Goal: Information Seeking & Learning: Check status

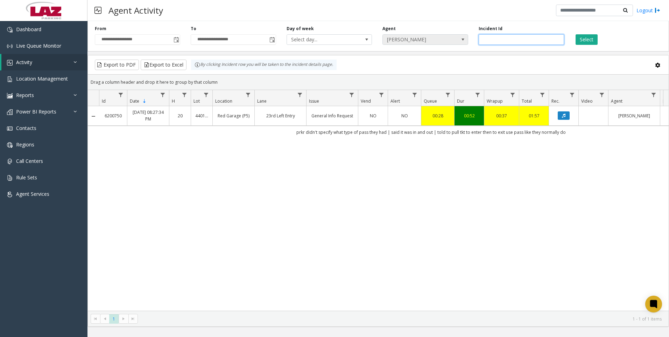
drag, startPoint x: 501, startPoint y: 39, endPoint x: 467, endPoint y: 42, distance: 33.7
click at [467, 42] on div "**********" at bounding box center [379, 34] width 582 height 33
click at [421, 37] on span "[PERSON_NAME]" at bounding box center [417, 40] width 68 height 10
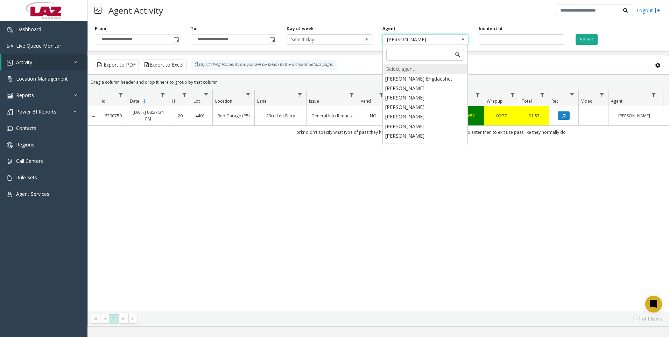
scroll to position [3595, 0]
click at [404, 71] on div "Select agent..." at bounding box center [425, 69] width 83 height 10
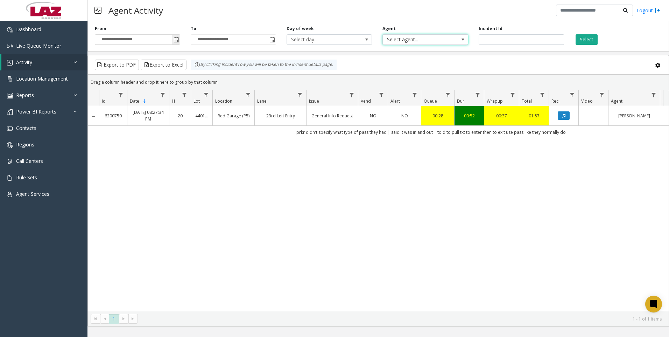
click at [174, 42] on span "Toggle popup" at bounding box center [177, 40] width 6 height 6
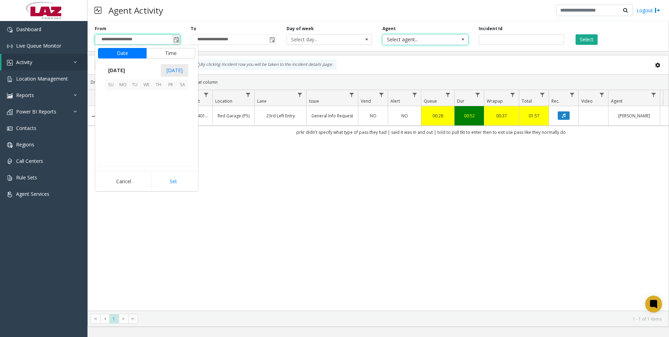
scroll to position [125718, 0]
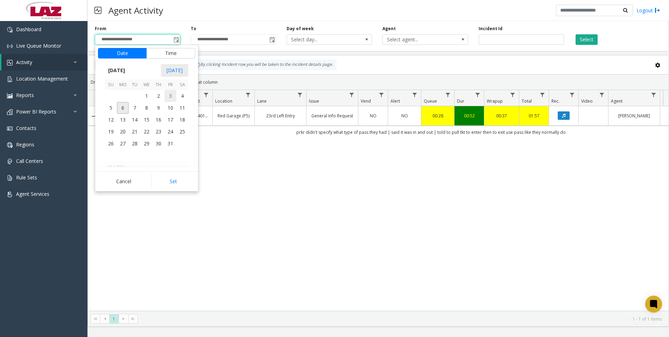
click at [167, 100] on span "3" at bounding box center [171, 96] width 12 height 12
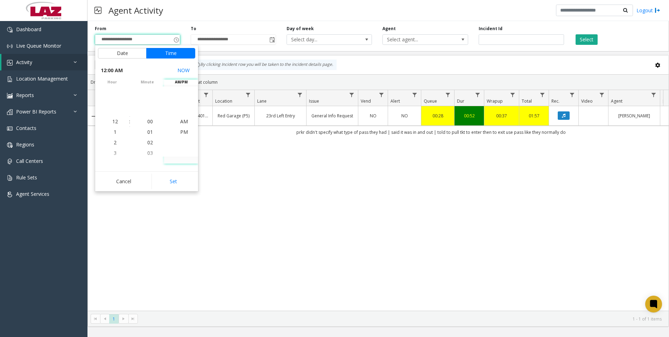
click at [180, 181] on button "Set" at bounding box center [174, 181] width 44 height 15
type input "**********"
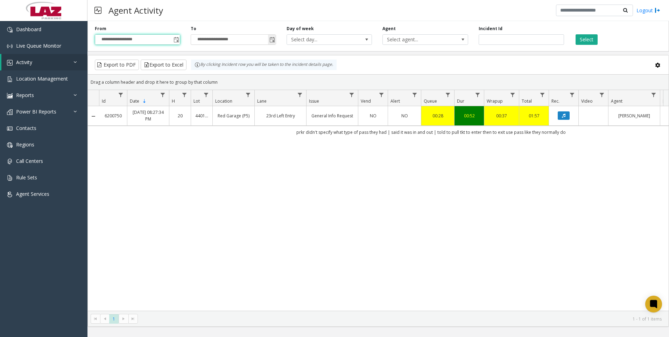
click at [272, 42] on span "Toggle popup" at bounding box center [273, 40] width 6 height 6
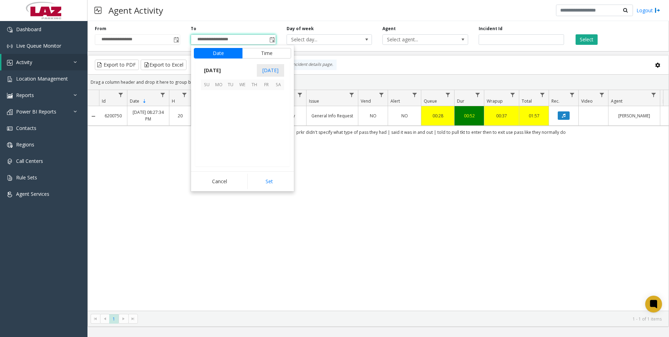
scroll to position [11, 0]
click at [214, 108] on span "6" at bounding box center [219, 108] width 12 height 12
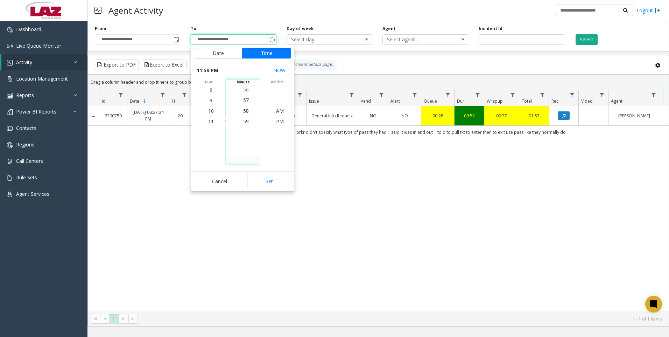
drag, startPoint x: 262, startPoint y: 180, endPoint x: 256, endPoint y: 175, distance: 7.0
click at [258, 176] on button "Set" at bounding box center [269, 181] width 44 height 15
type input "**********"
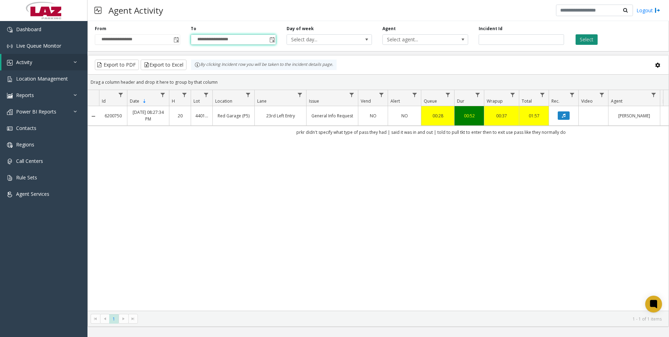
click at [594, 38] on button "Select" at bounding box center [587, 39] width 22 height 11
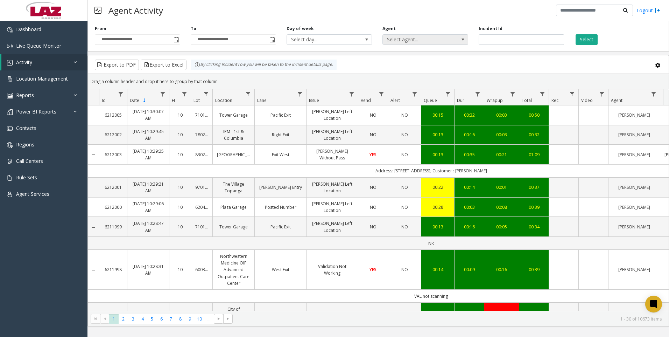
click at [462, 40] on span at bounding box center [463, 40] width 6 height 6
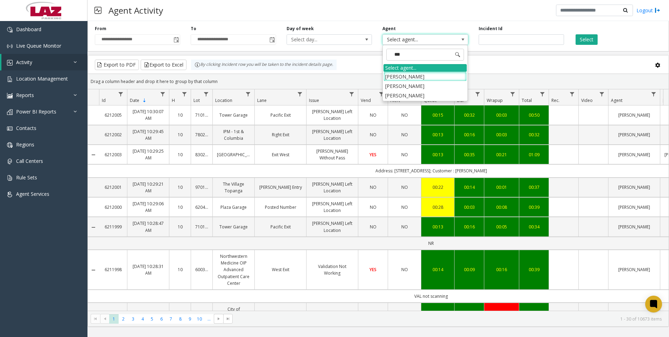
type input "****"
click at [428, 75] on li "[PERSON_NAME]" at bounding box center [425, 76] width 83 height 9
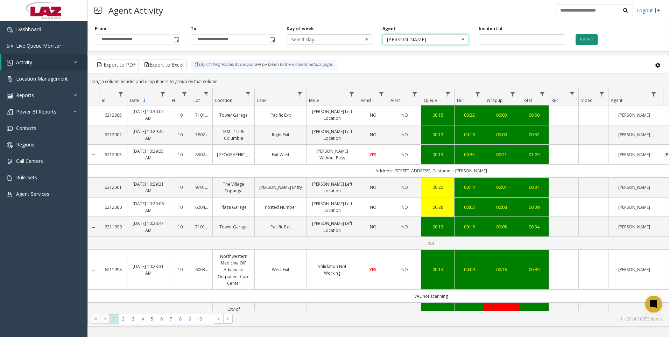
click at [586, 37] on button "Select" at bounding box center [587, 39] width 22 height 11
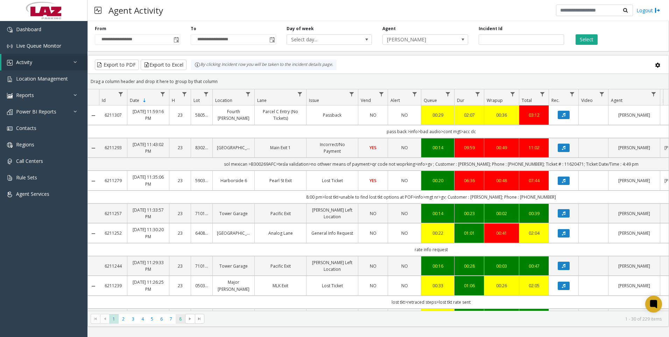
click at [180, 323] on span "8" at bounding box center [180, 318] width 9 height 9
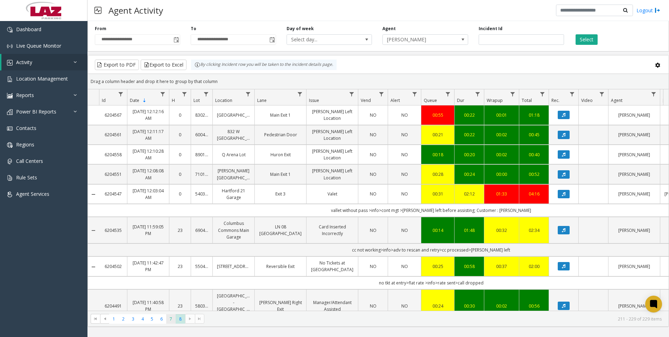
click at [172, 318] on span "7" at bounding box center [170, 318] width 9 height 9
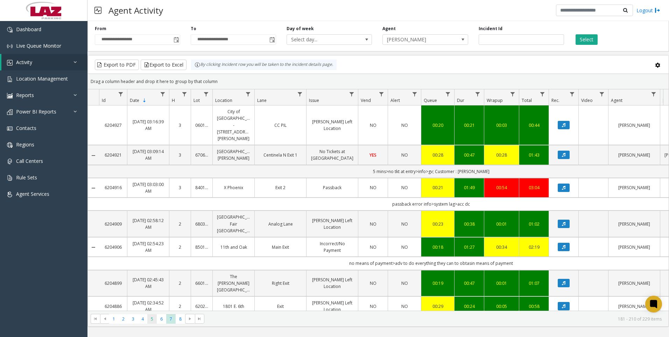
click at [151, 322] on span "5" at bounding box center [151, 318] width 9 height 9
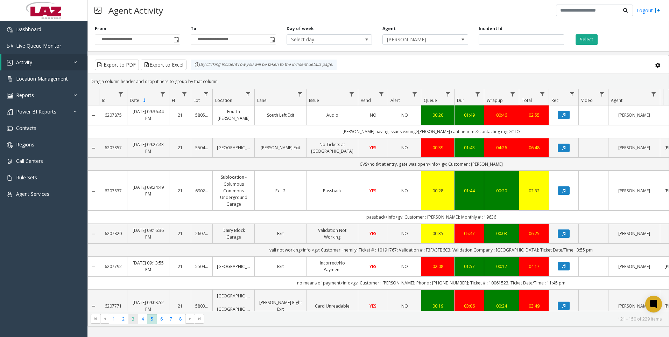
click at [135, 318] on span "3" at bounding box center [132, 318] width 9 height 9
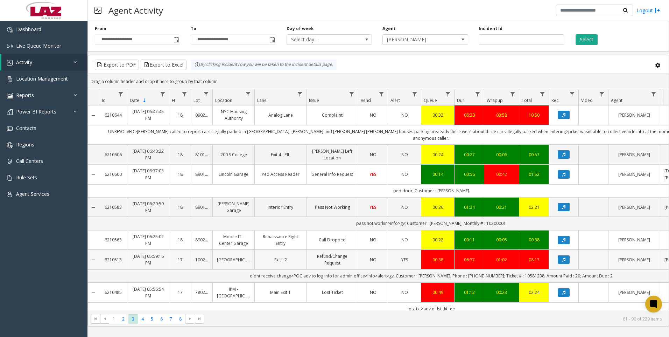
scroll to position [35, 0]
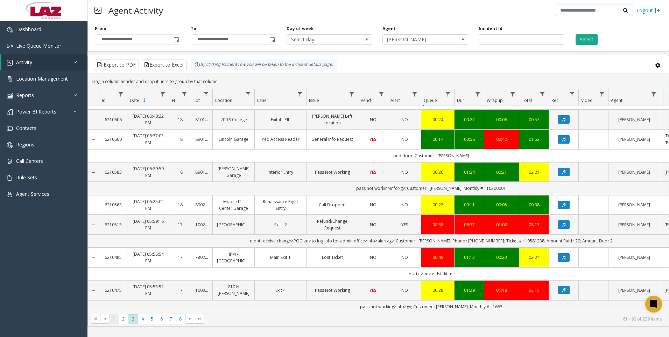
click at [114, 319] on span "1" at bounding box center [113, 318] width 9 height 9
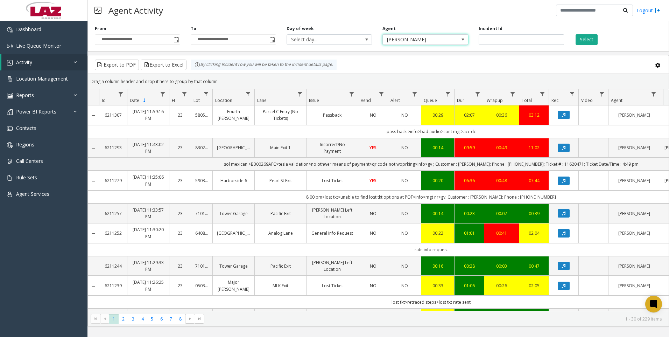
click at [433, 42] on span "[PERSON_NAME]" at bounding box center [417, 40] width 68 height 10
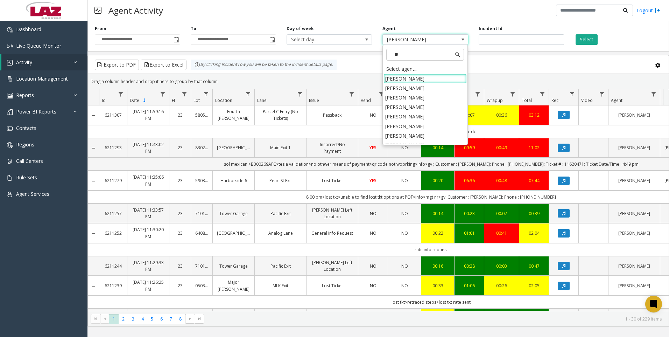
type input "***"
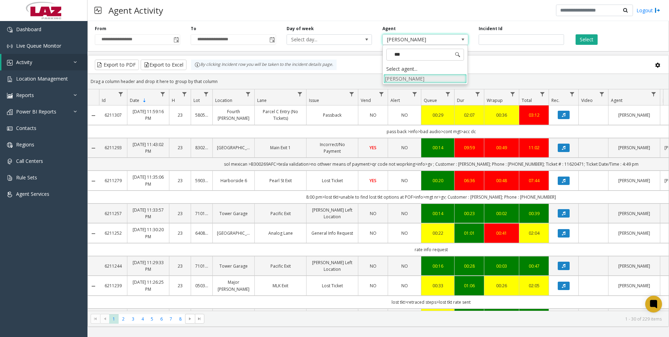
click at [415, 79] on li "[PERSON_NAME]" at bounding box center [425, 78] width 83 height 9
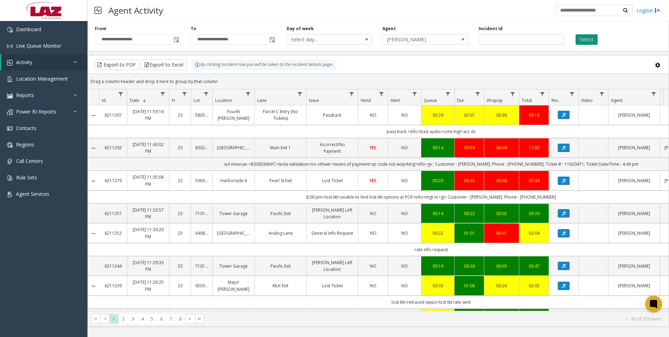
click at [583, 41] on button "Select" at bounding box center [587, 39] width 22 height 11
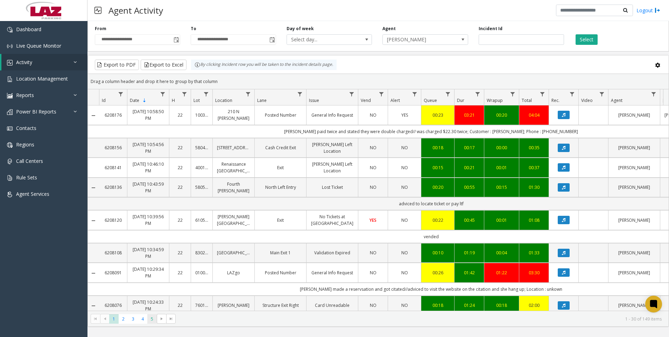
click at [152, 320] on span "5" at bounding box center [151, 318] width 9 height 9
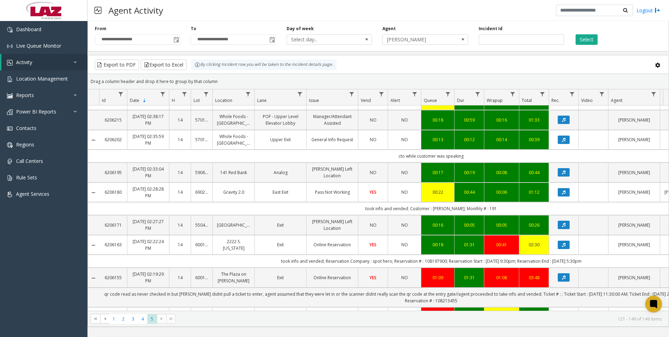
scroll to position [397, 0]
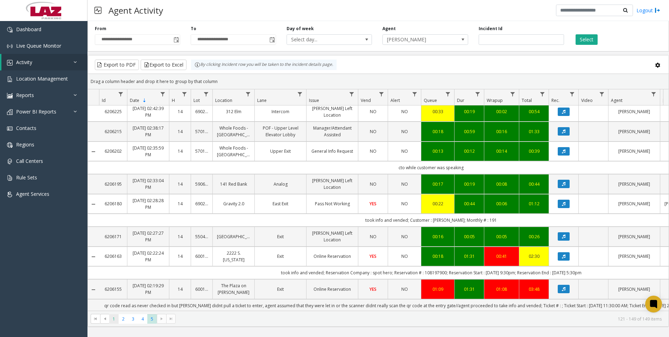
click at [117, 323] on span "1" at bounding box center [113, 318] width 9 height 9
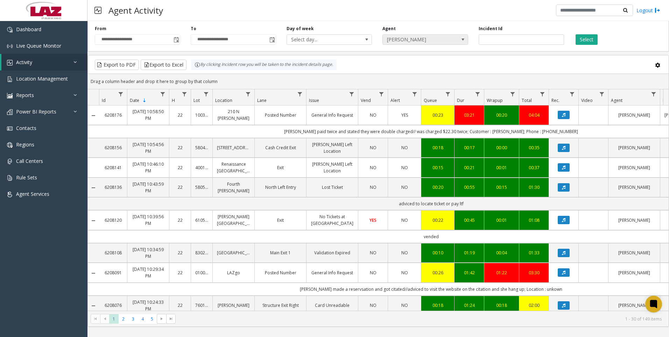
click at [422, 36] on span "[PERSON_NAME]" at bounding box center [425, 39] width 85 height 11
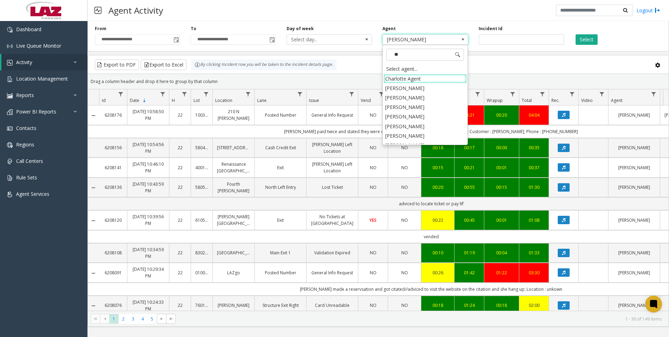
type input "***"
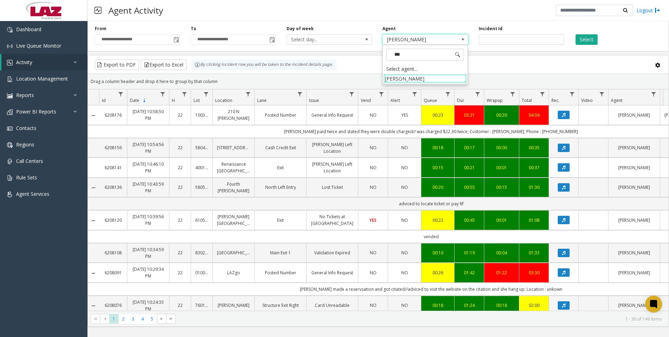
drag, startPoint x: 431, startPoint y: 79, endPoint x: 512, endPoint y: 60, distance: 83.1
click at [431, 80] on li "[PERSON_NAME]" at bounding box center [425, 78] width 83 height 9
click at [581, 45] on div "**********" at bounding box center [379, 34] width 582 height 33
click at [584, 38] on button "Select" at bounding box center [587, 39] width 22 height 11
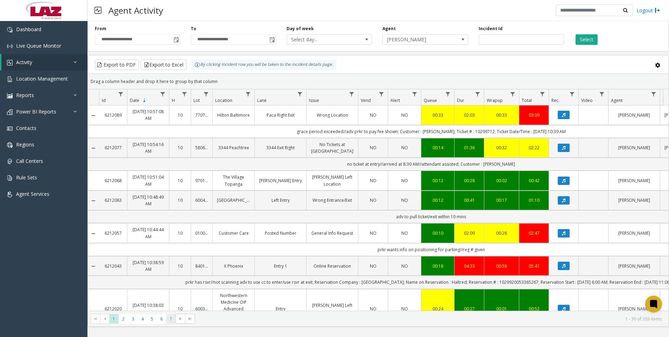
click at [172, 321] on span "7" at bounding box center [170, 318] width 9 height 9
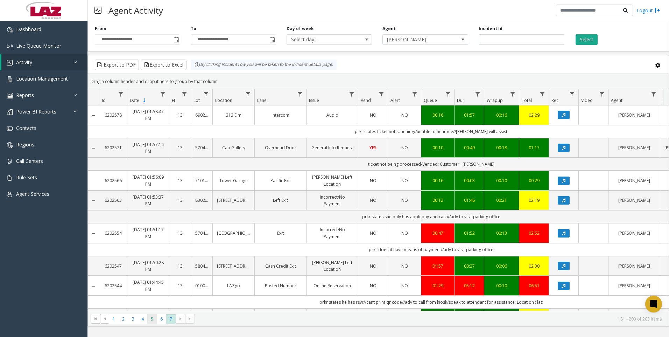
click at [152, 317] on span "5" at bounding box center [151, 318] width 9 height 9
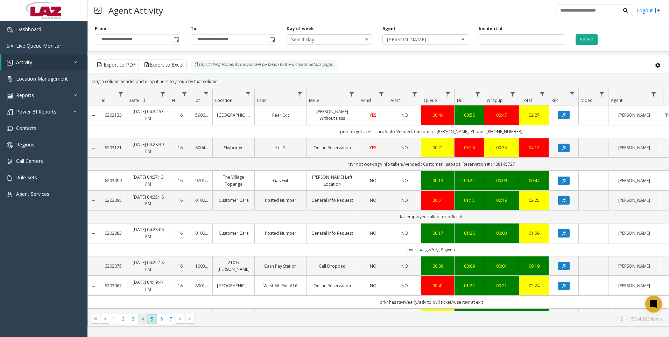
click at [146, 316] on span "4" at bounding box center [142, 318] width 9 height 9
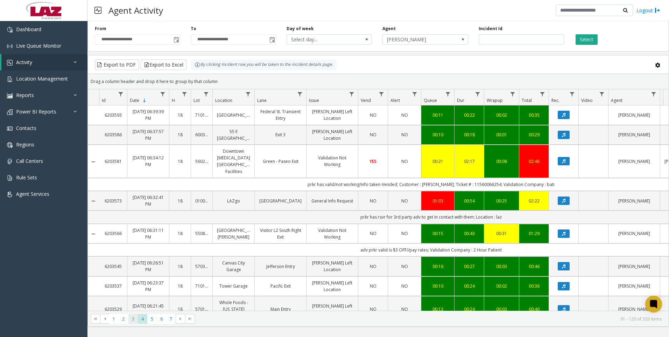
click at [135, 321] on span "3" at bounding box center [132, 318] width 9 height 9
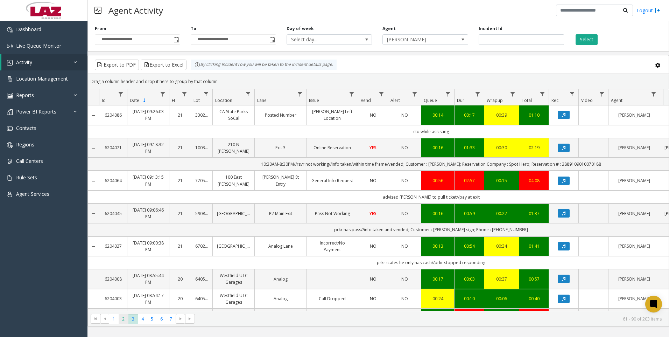
click at [127, 321] on span "2" at bounding box center [123, 318] width 9 height 9
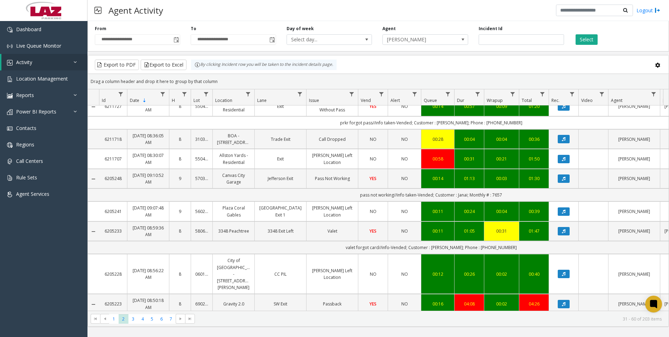
scroll to position [280, 0]
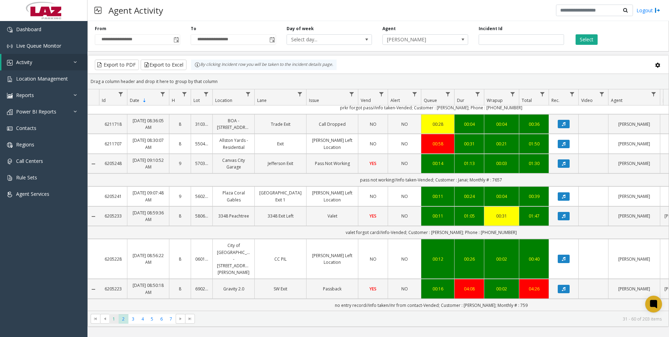
click at [115, 318] on span "1" at bounding box center [113, 318] width 9 height 9
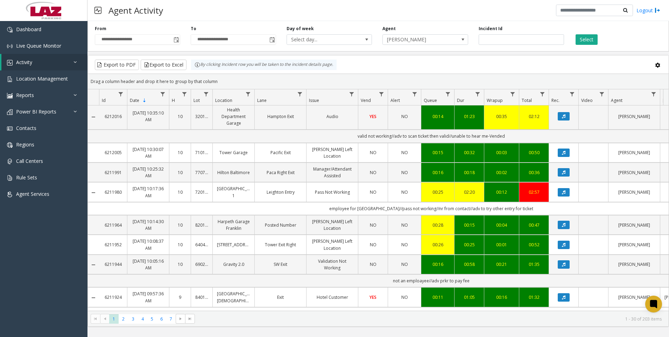
scroll to position [245, 0]
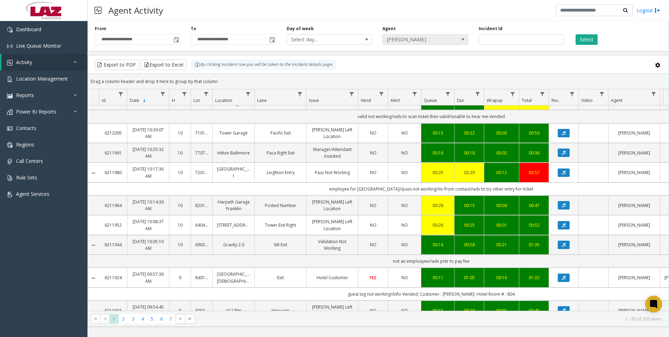
click at [408, 37] on span "[PERSON_NAME]" at bounding box center [417, 40] width 68 height 10
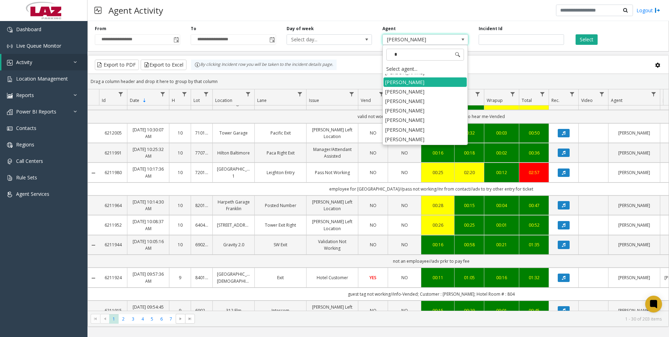
scroll to position [0, 0]
type input "***"
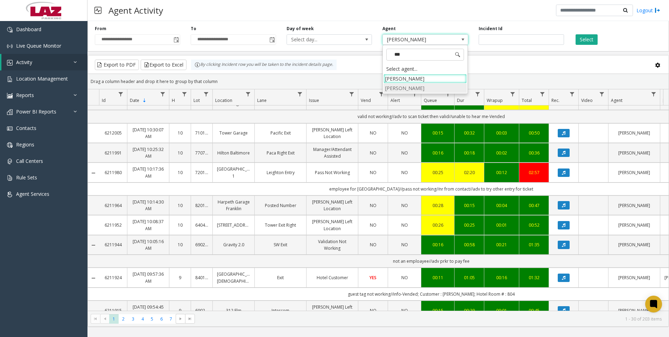
click at [408, 88] on li "[PERSON_NAME]" at bounding box center [425, 87] width 83 height 9
click at [578, 37] on button "Select" at bounding box center [587, 39] width 22 height 11
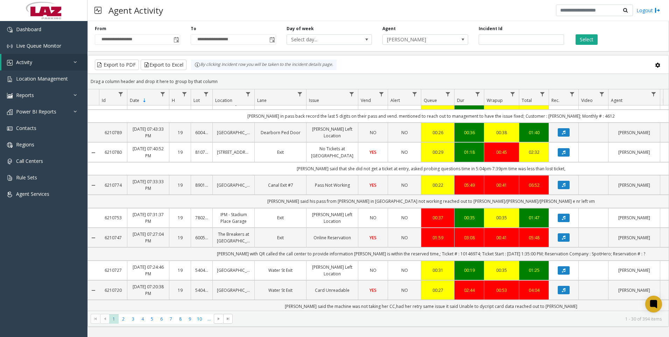
scroll to position [712, 0]
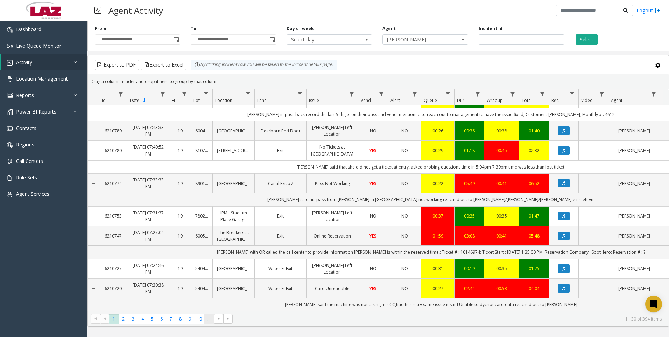
click at [212, 319] on span "..." at bounding box center [208, 318] width 9 height 9
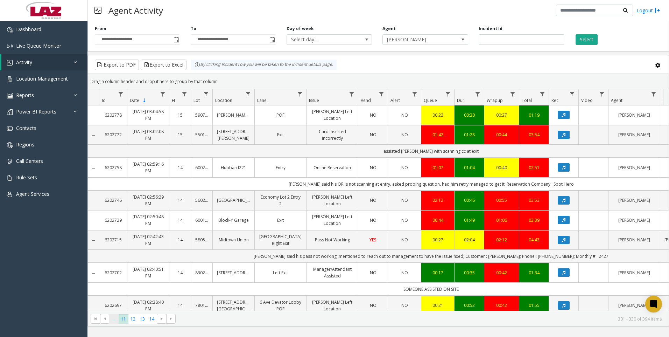
click at [112, 318] on span "..." at bounding box center [113, 318] width 9 height 9
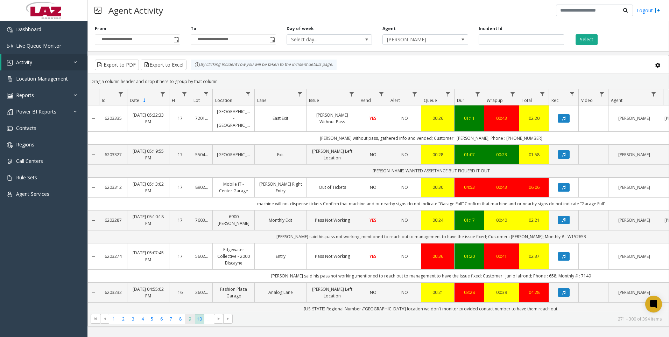
click at [193, 320] on span "9" at bounding box center [189, 318] width 9 height 9
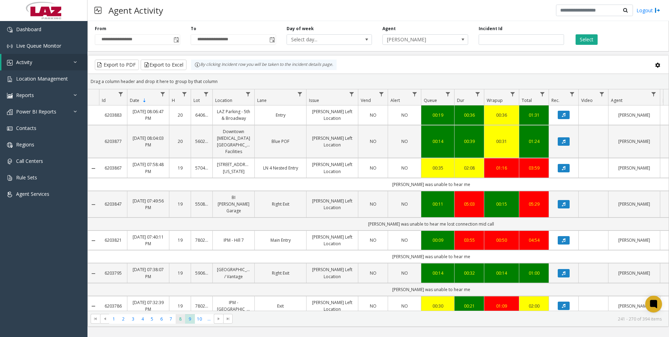
click at [183, 320] on span "8" at bounding box center [180, 318] width 9 height 9
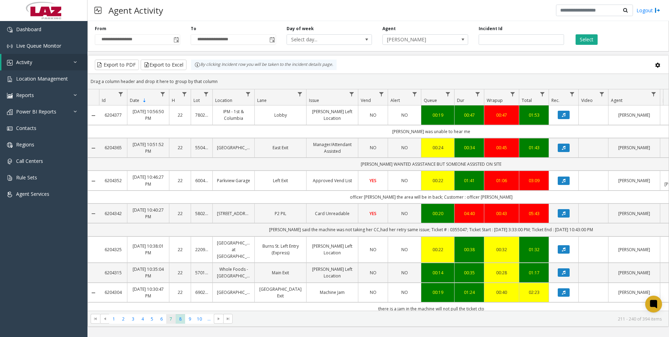
click at [173, 318] on span "7" at bounding box center [170, 318] width 9 height 9
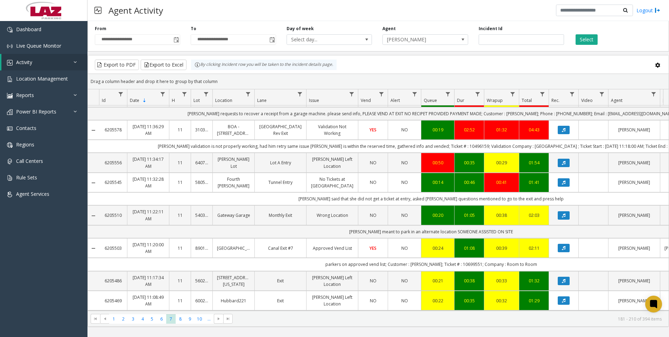
scroll to position [718, 0]
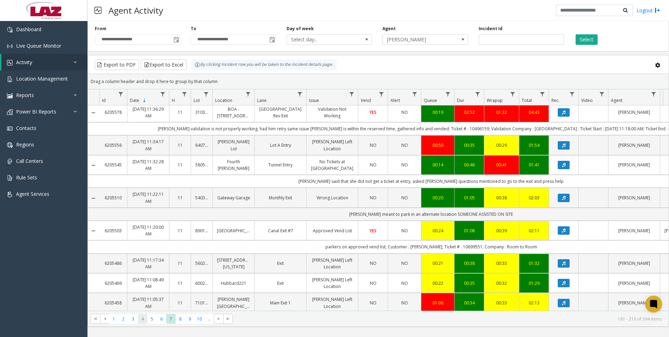
click at [143, 315] on span "4" at bounding box center [142, 318] width 9 height 9
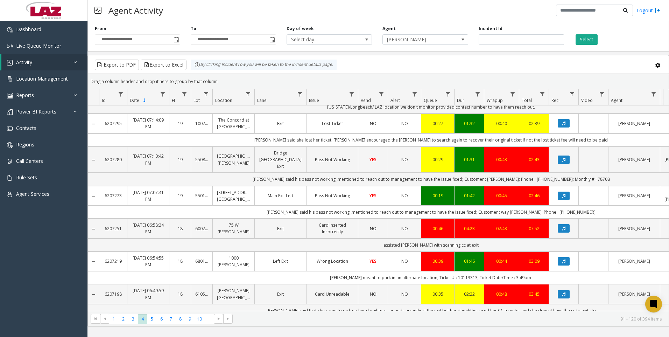
scroll to position [666, 0]
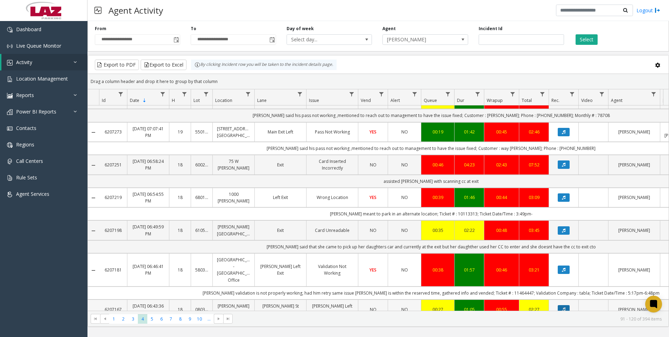
click at [567, 305] on button "Data table" at bounding box center [564, 309] width 12 height 8
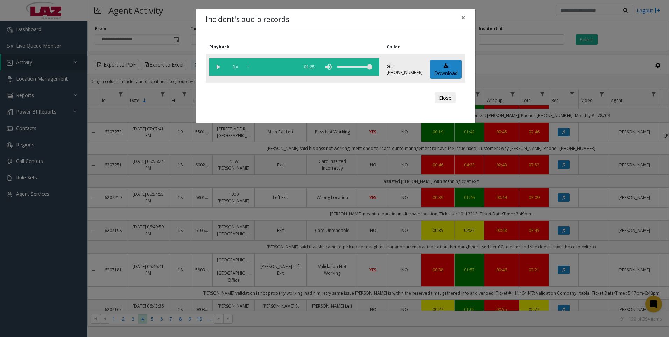
click at [221, 65] on vg-play-pause at bounding box center [218, 67] width 18 height 18
click at [251, 67] on div "scrub bar" at bounding box center [272, 67] width 48 height 18
click at [256, 68] on div "scrub bar" at bounding box center [272, 67] width 48 height 18
click at [260, 68] on div "scrub bar" at bounding box center [272, 67] width 48 height 18
click at [267, 67] on div "scrub bar" at bounding box center [272, 67] width 48 height 18
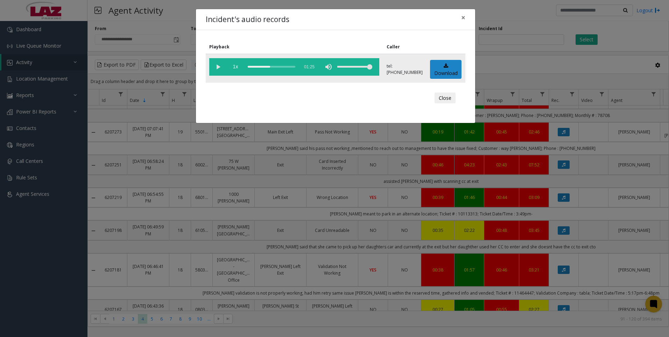
click at [262, 66] on div "scrub bar" at bounding box center [272, 67] width 48 height 18
click at [255, 67] on div "scrub bar" at bounding box center [272, 67] width 48 height 18
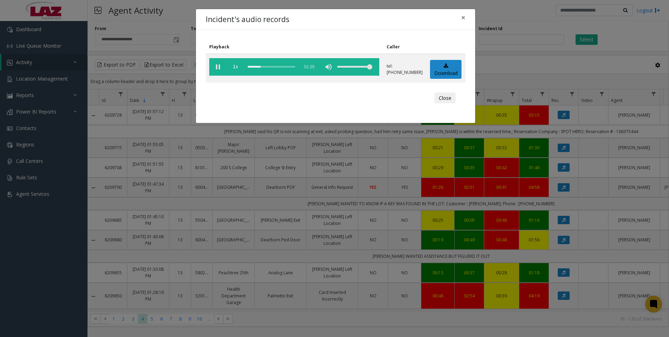
scroll to position [666, 0]
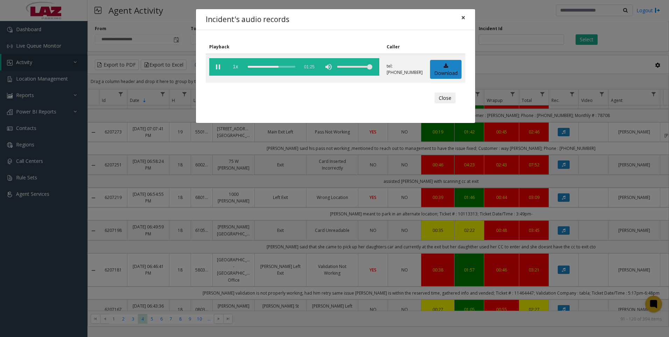
click at [466, 18] on button "×" at bounding box center [463, 17] width 14 height 17
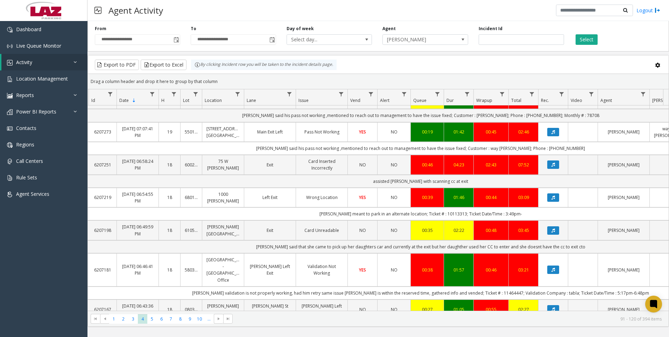
scroll to position [0, 0]
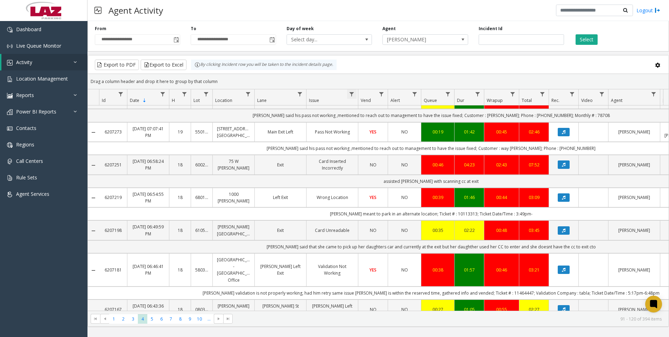
click at [349, 93] on span "Data table" at bounding box center [352, 94] width 6 height 6
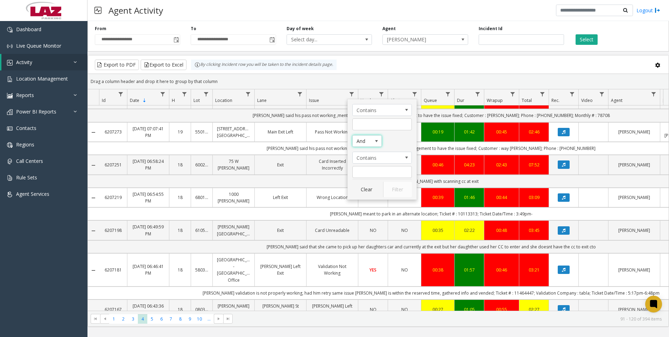
click at [378, 140] on span "Issue Filter Logic" at bounding box center [377, 141] width 6 height 6
click at [410, 107] on span "Issue Filter Operators" at bounding box center [407, 109] width 10 height 11
click at [402, 160] on span "Issue Filter Operators" at bounding box center [407, 157] width 10 height 11
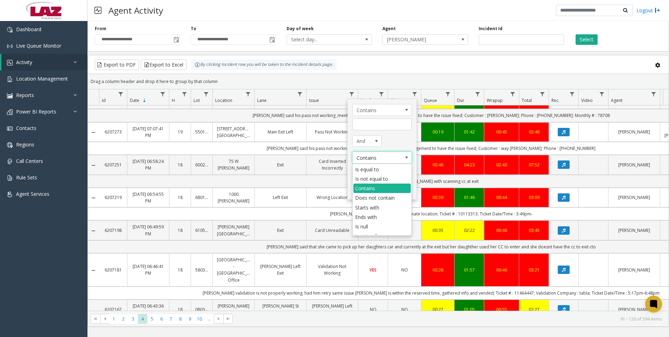
click at [402, 160] on span "Issue Filter Operators" at bounding box center [407, 157] width 10 height 11
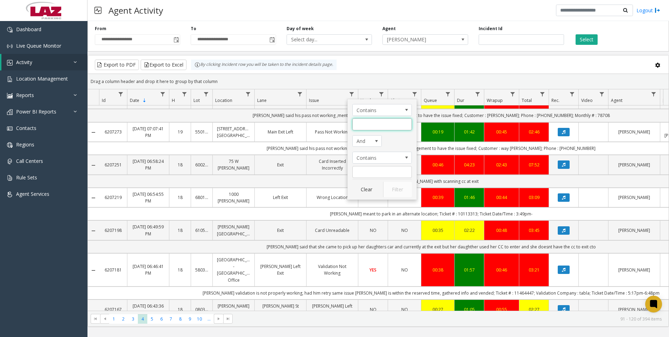
click at [387, 126] on input "Issue Filter" at bounding box center [383, 124] width 60 height 12
click at [387, 166] on input "Issue Filter" at bounding box center [383, 172] width 60 height 12
click at [386, 108] on span "Contains" at bounding box center [376, 109] width 47 height 11
click at [413, 157] on div "Contains And Contains Clear Filter" at bounding box center [382, 149] width 69 height 100
click at [385, 124] on input "Issue Filter" at bounding box center [383, 124] width 60 height 12
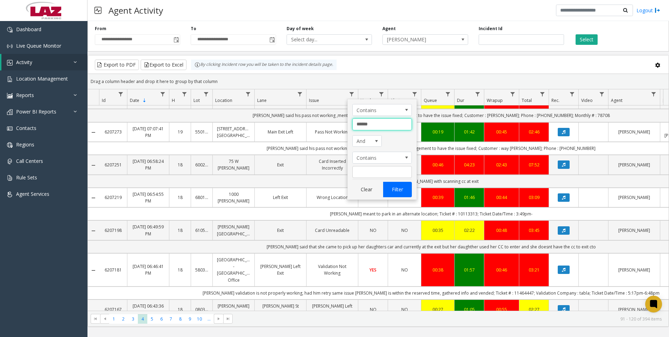
type input "******"
click at [399, 189] on button "Filter" at bounding box center [397, 189] width 29 height 15
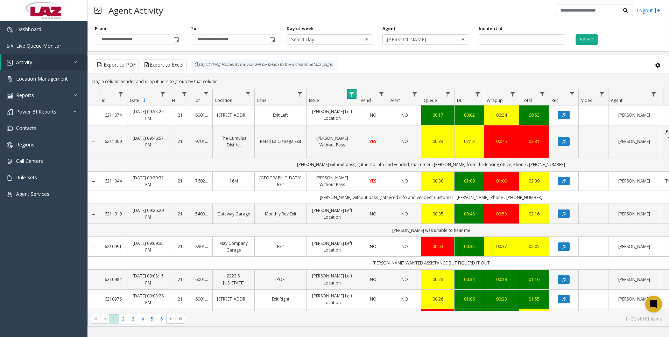
click at [353, 96] on span "Data table" at bounding box center [352, 94] width 6 height 6
click at [382, 127] on input "******" at bounding box center [383, 124] width 60 height 12
type input "**********"
click at [405, 198] on div "**********" at bounding box center [382, 149] width 69 height 100
click at [406, 196] on button "Filter" at bounding box center [397, 189] width 29 height 15
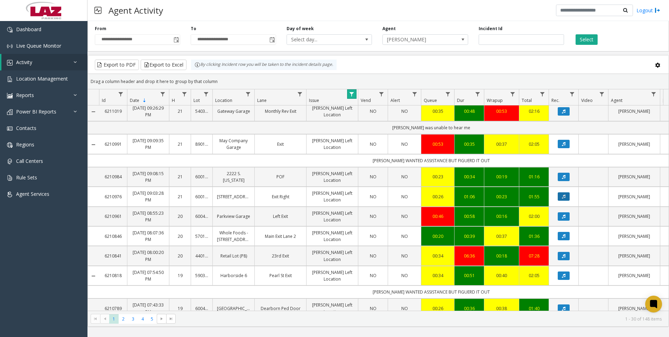
scroll to position [35, 0]
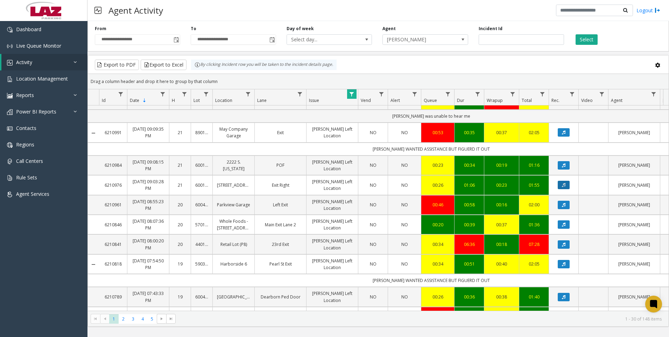
click at [565, 186] on icon "Data table" at bounding box center [564, 185] width 4 height 4
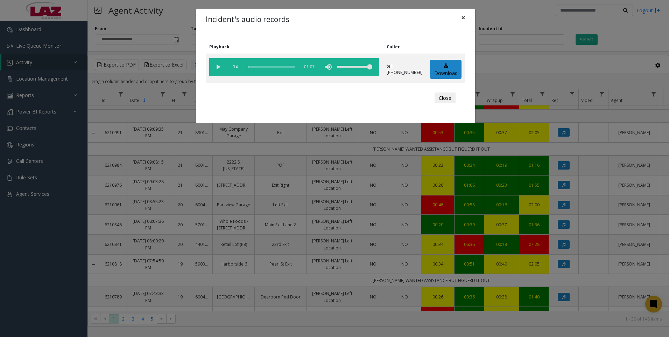
click at [464, 18] on span "×" at bounding box center [463, 18] width 4 height 10
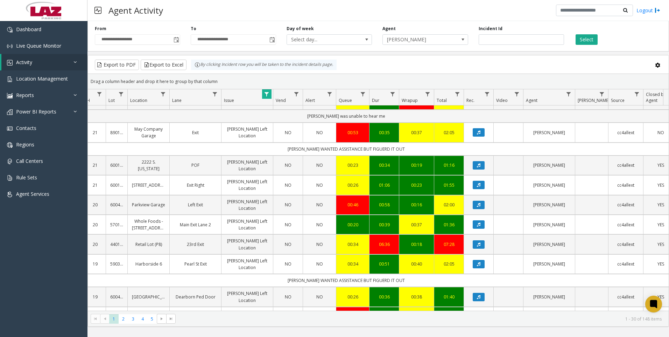
scroll to position [0, 0]
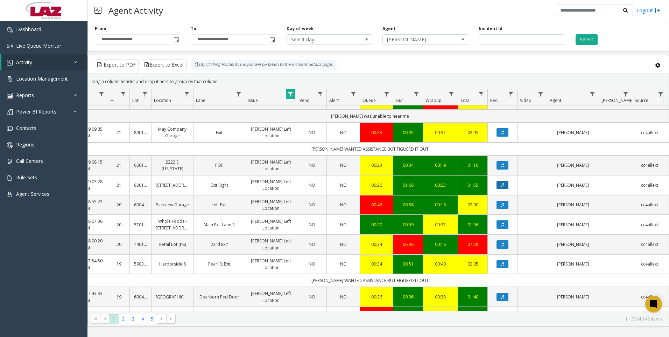
click at [502, 184] on icon "Data table" at bounding box center [503, 185] width 4 height 4
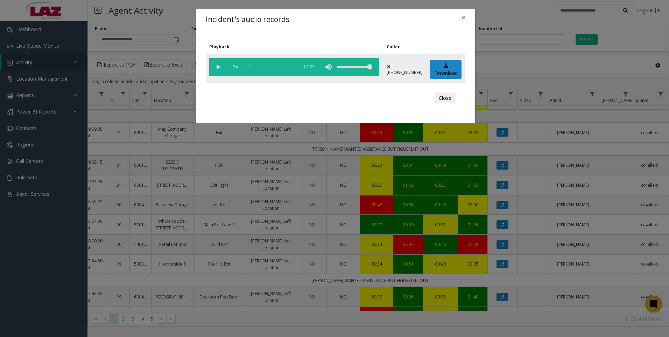
click at [221, 68] on vg-play-pause at bounding box center [218, 67] width 18 height 18
click at [465, 20] on span "×" at bounding box center [463, 18] width 4 height 10
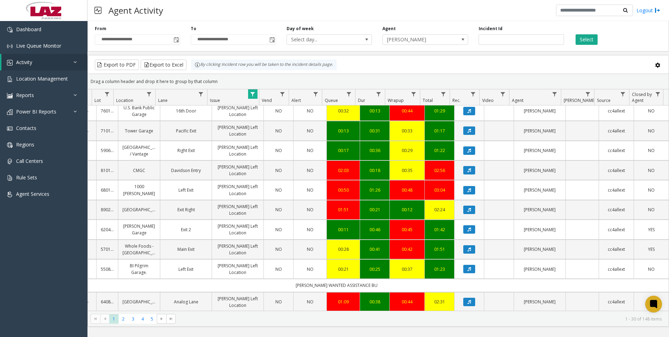
scroll to position [0, 100]
click at [463, 233] on button "Data table" at bounding box center [469, 229] width 12 height 8
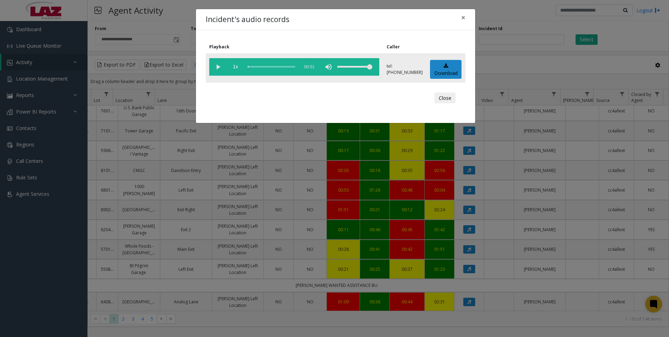
click at [223, 66] on vg-play-pause at bounding box center [218, 67] width 18 height 18
click at [463, 20] on span "×" at bounding box center [463, 18] width 4 height 10
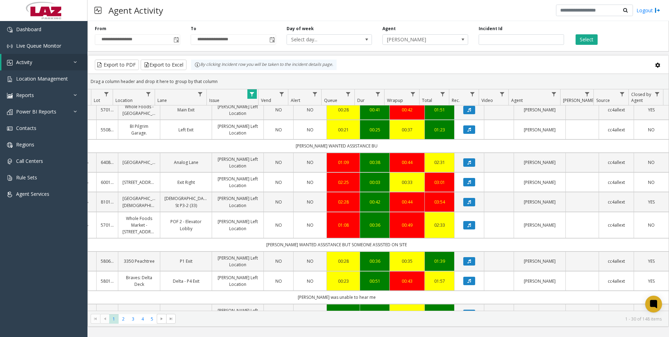
scroll to position [420, 100]
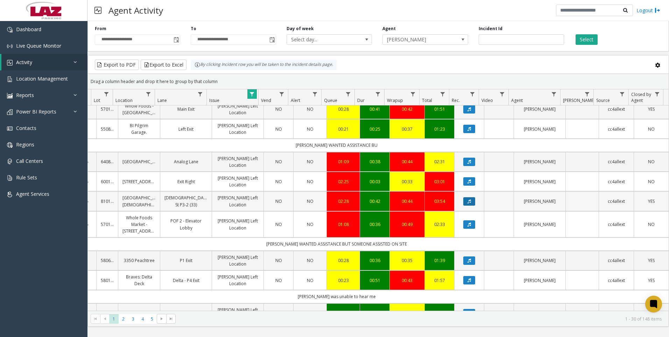
click at [468, 203] on icon "Data table" at bounding box center [470, 201] width 4 height 4
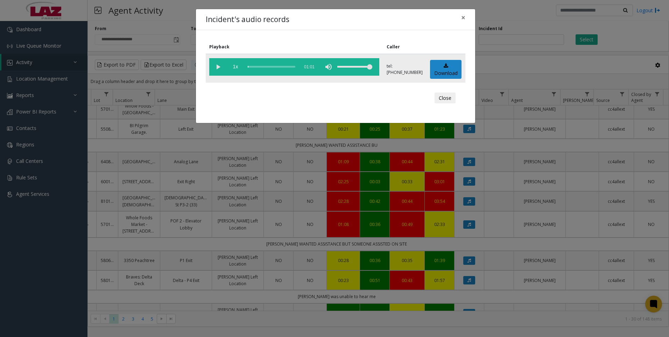
click at [216, 65] on vg-play-pause at bounding box center [218, 67] width 18 height 18
click at [263, 65] on div "scrub bar" at bounding box center [272, 67] width 48 height 18
click at [275, 66] on div "scrub bar" at bounding box center [272, 67] width 48 height 18
click at [283, 68] on div "scrub bar" at bounding box center [272, 67] width 48 height 18
click at [217, 68] on vg-play-pause at bounding box center [218, 67] width 18 height 18
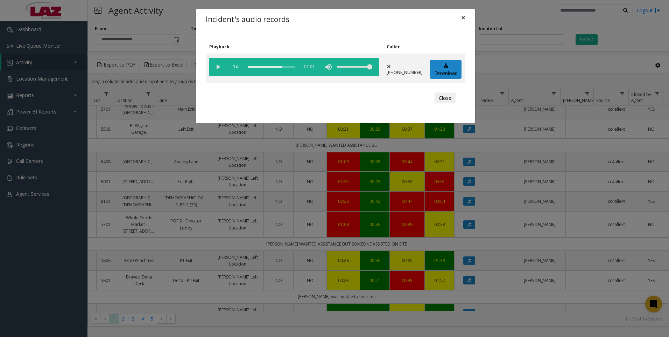
click at [461, 19] on span "×" at bounding box center [463, 18] width 4 height 10
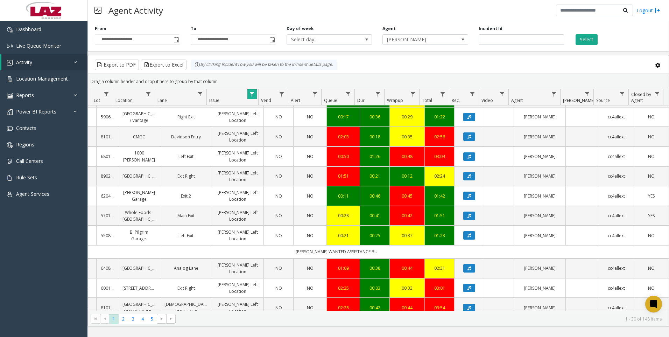
scroll to position [315, 100]
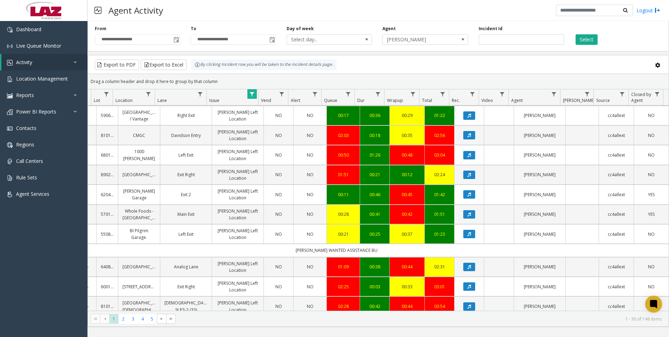
click at [251, 94] on span "Data table" at bounding box center [252, 94] width 6 height 6
drag, startPoint x: 288, startPoint y: 125, endPoint x: 247, endPoint y: 129, distance: 41.5
click at [247, 129] on div "**********" at bounding box center [282, 149] width 70 height 101
click at [265, 194] on button "Clear" at bounding box center [267, 189] width 29 height 15
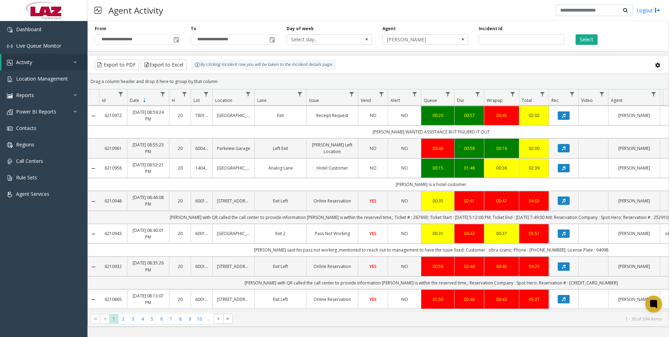
click at [148, 323] on kendo-pager "* * * * * * * * * ** *** 1 2 3 4 5 6 7 8 9 10 ... 1 - 30 of 394 items" at bounding box center [378, 318] width 581 height 16
click at [153, 320] on span "5" at bounding box center [151, 318] width 9 height 9
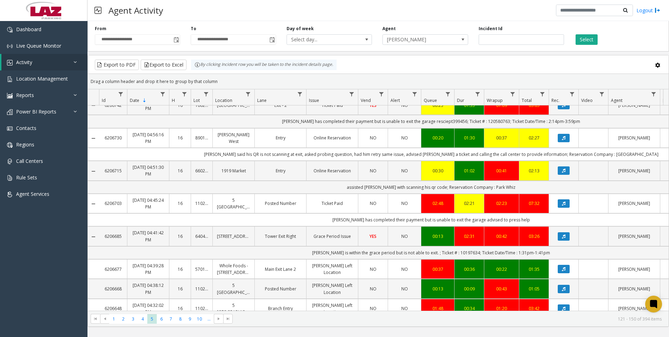
scroll to position [614, 0]
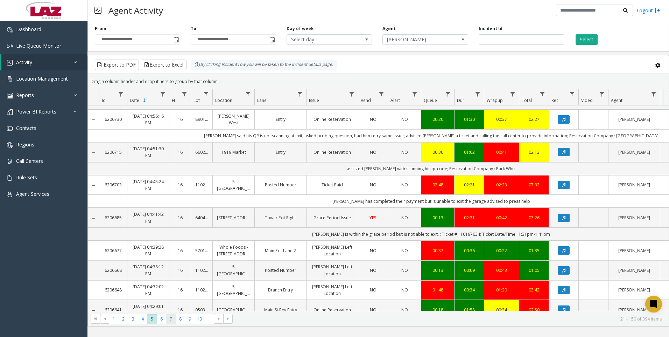
click at [176, 318] on span "7" at bounding box center [170, 318] width 9 height 9
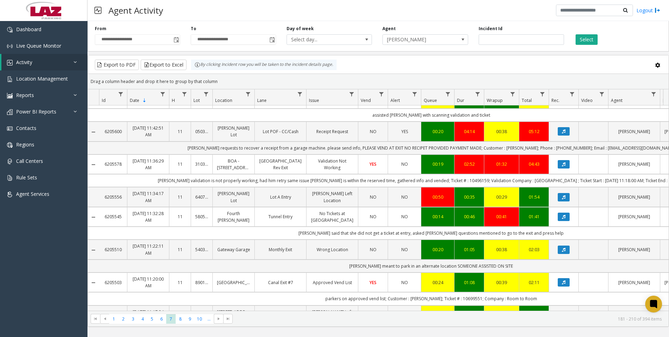
scroll to position [700, 0]
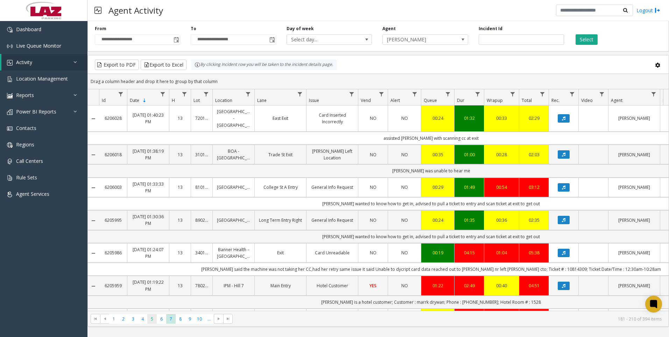
click at [149, 322] on span "5" at bounding box center [151, 318] width 9 height 9
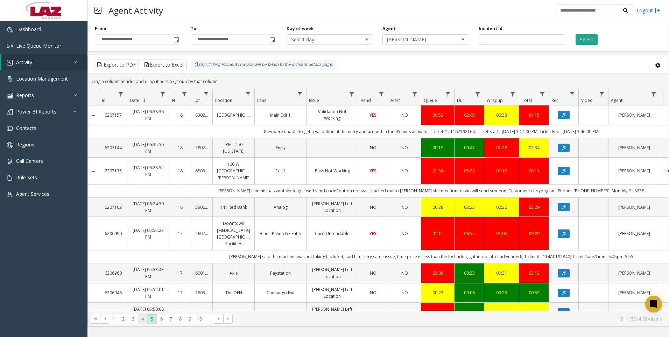
click at [140, 318] on span "4" at bounding box center [142, 318] width 9 height 9
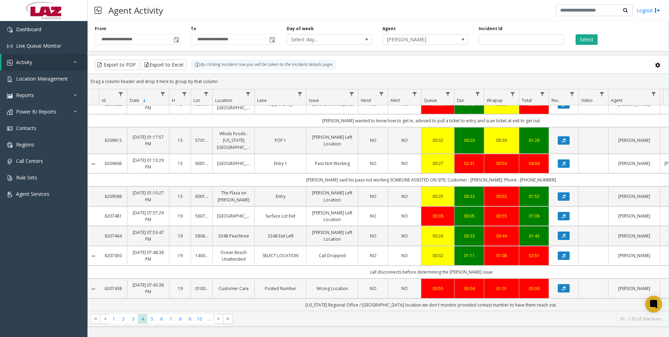
scroll to position [70, 0]
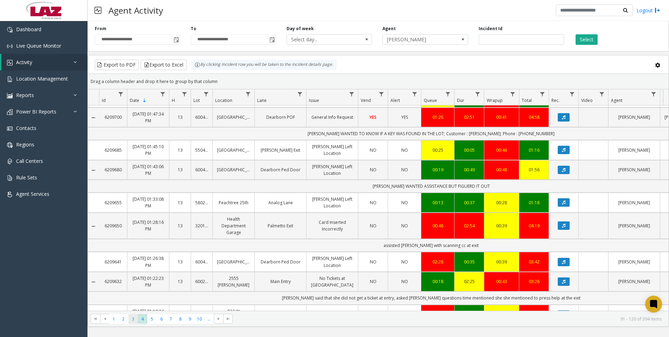
click at [130, 319] on span "3" at bounding box center [132, 318] width 9 height 9
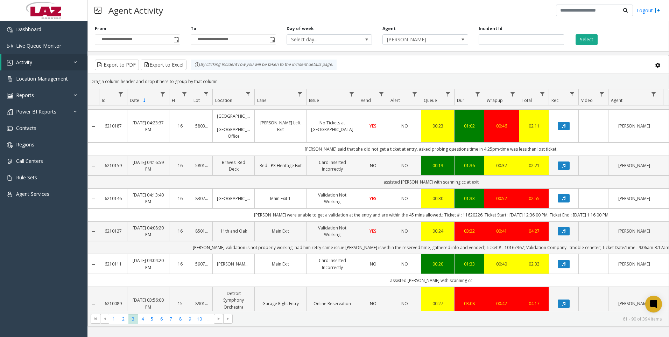
scroll to position [70, 0]
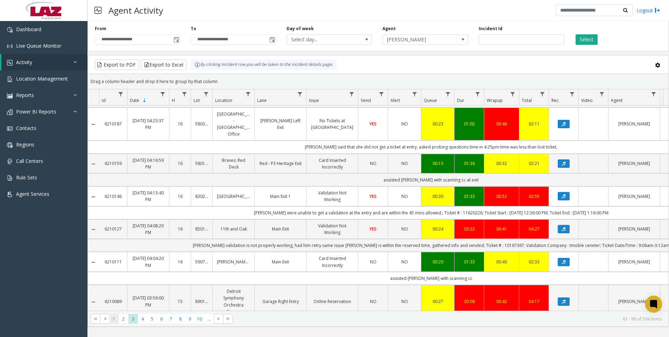
click at [116, 319] on span "1" at bounding box center [113, 318] width 9 height 9
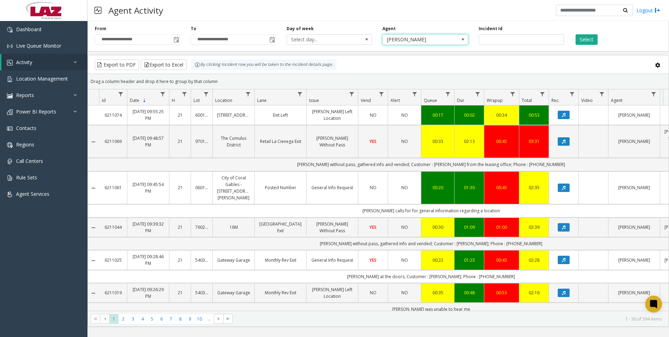
click at [404, 43] on span "[PERSON_NAME]" at bounding box center [417, 40] width 68 height 10
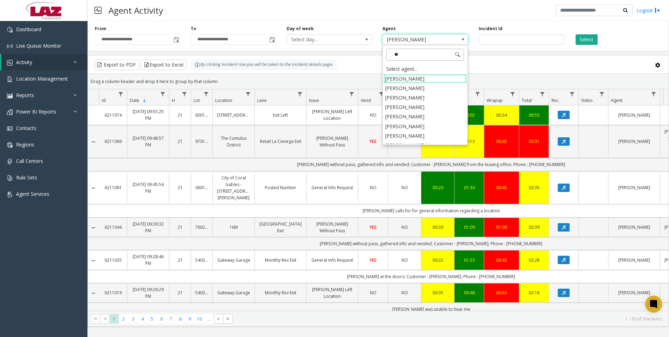
type input "***"
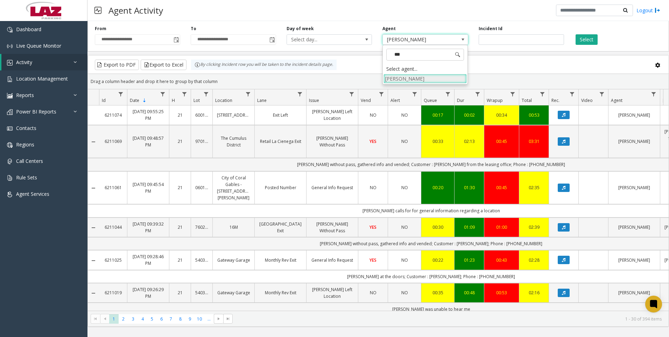
click at [406, 78] on li "[PERSON_NAME]" at bounding box center [425, 78] width 83 height 9
click at [590, 42] on button "Select" at bounding box center [587, 39] width 22 height 11
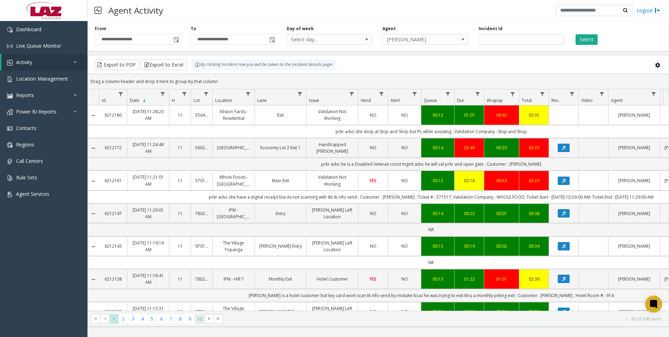
click at [201, 322] on span "10" at bounding box center [199, 318] width 9 height 9
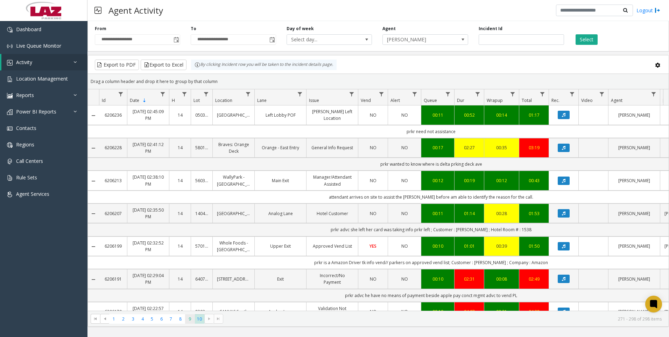
click at [190, 320] on span "9" at bounding box center [189, 318] width 9 height 9
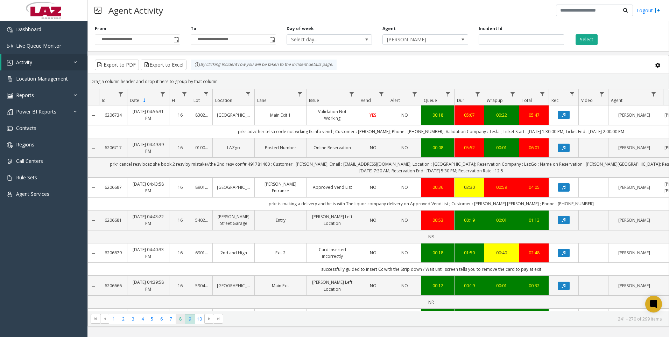
click at [184, 320] on span "8" at bounding box center [180, 318] width 9 height 9
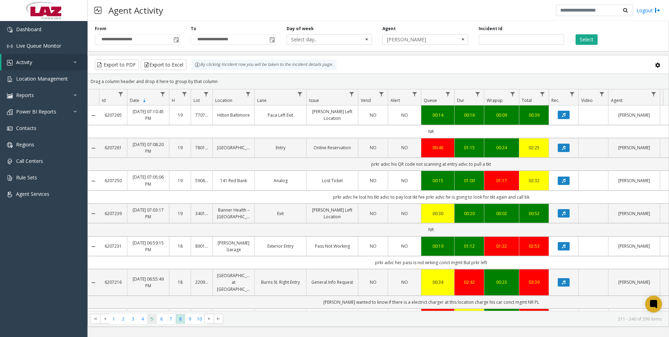
click at [148, 317] on span "5" at bounding box center [151, 318] width 9 height 9
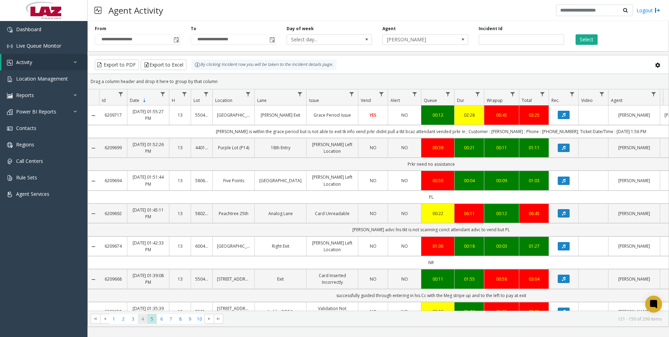
click at [144, 317] on span "4" at bounding box center [142, 318] width 9 height 9
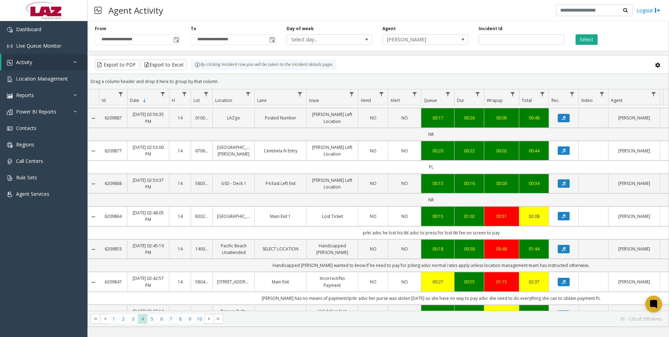
scroll to position [490, 0]
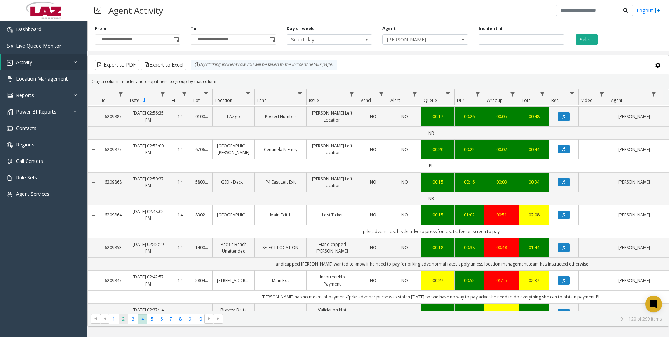
click at [120, 319] on span "2" at bounding box center [123, 318] width 9 height 9
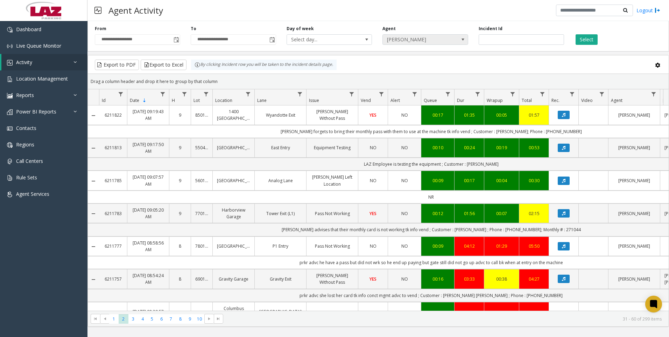
click at [392, 38] on span "[PERSON_NAME]" at bounding box center [417, 40] width 68 height 10
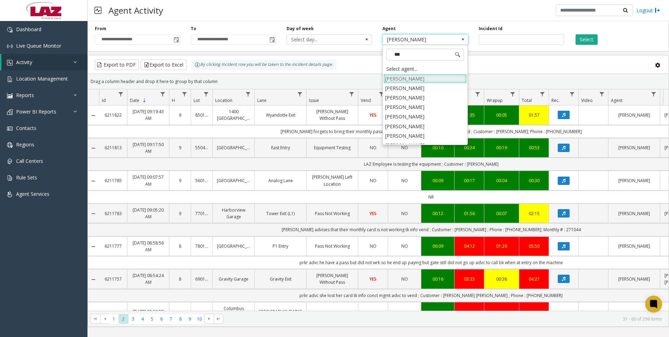
type input "****"
click at [411, 107] on li "[PERSON_NAME]" at bounding box center [425, 106] width 83 height 9
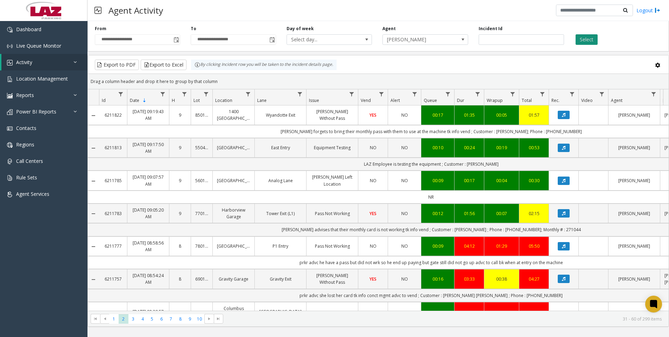
click at [578, 40] on button "Select" at bounding box center [587, 39] width 22 height 11
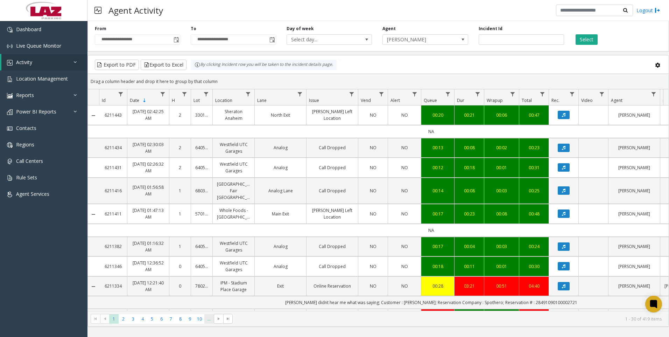
click at [211, 319] on span "..." at bounding box center [208, 318] width 9 height 9
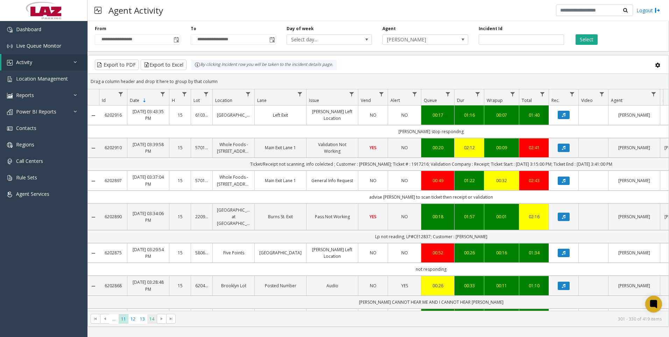
click at [153, 314] on span "14" at bounding box center [151, 318] width 9 height 9
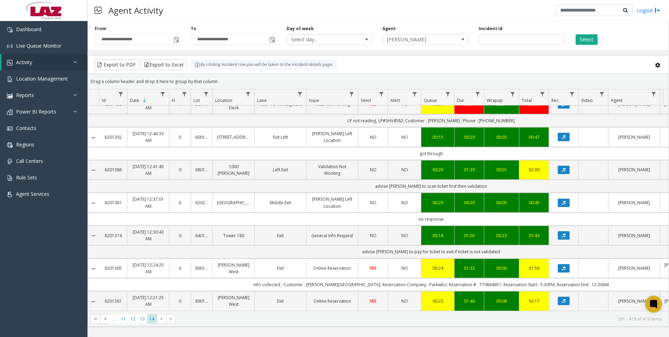
scroll to position [590, 0]
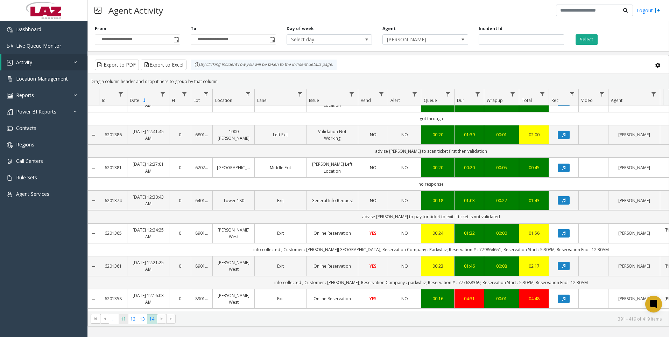
click at [122, 320] on span "11" at bounding box center [123, 318] width 9 height 9
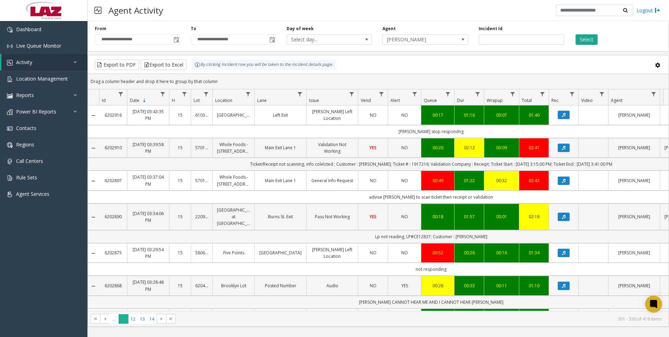
click at [119, 320] on span "11" at bounding box center [123, 318] width 9 height 9
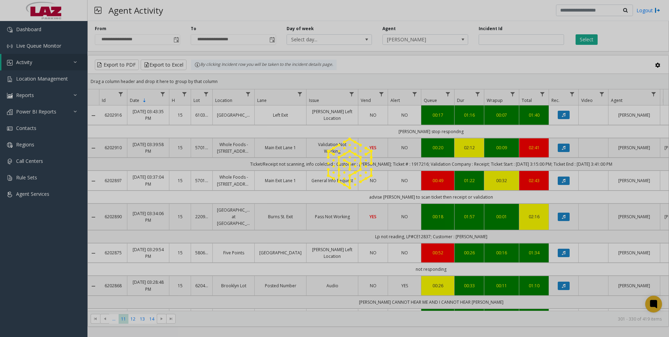
click at [118, 320] on div at bounding box center [334, 168] width 669 height 337
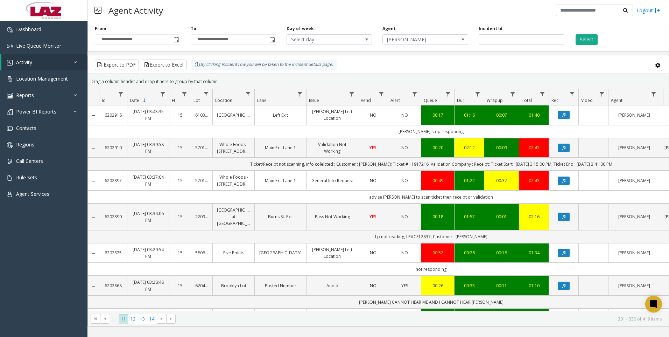
click at [118, 320] on span "..." at bounding box center [113, 318] width 9 height 9
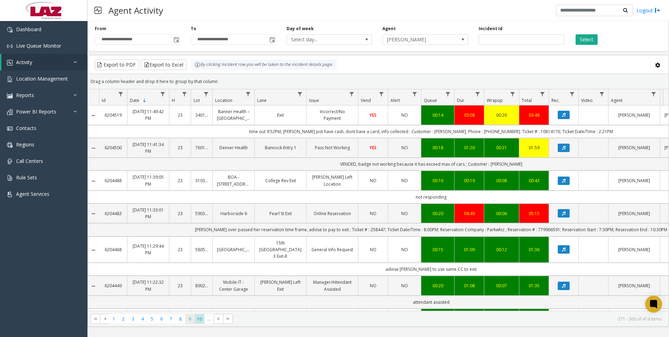
click at [187, 322] on span "9" at bounding box center [189, 318] width 9 height 9
